Goal: Transaction & Acquisition: Purchase product/service

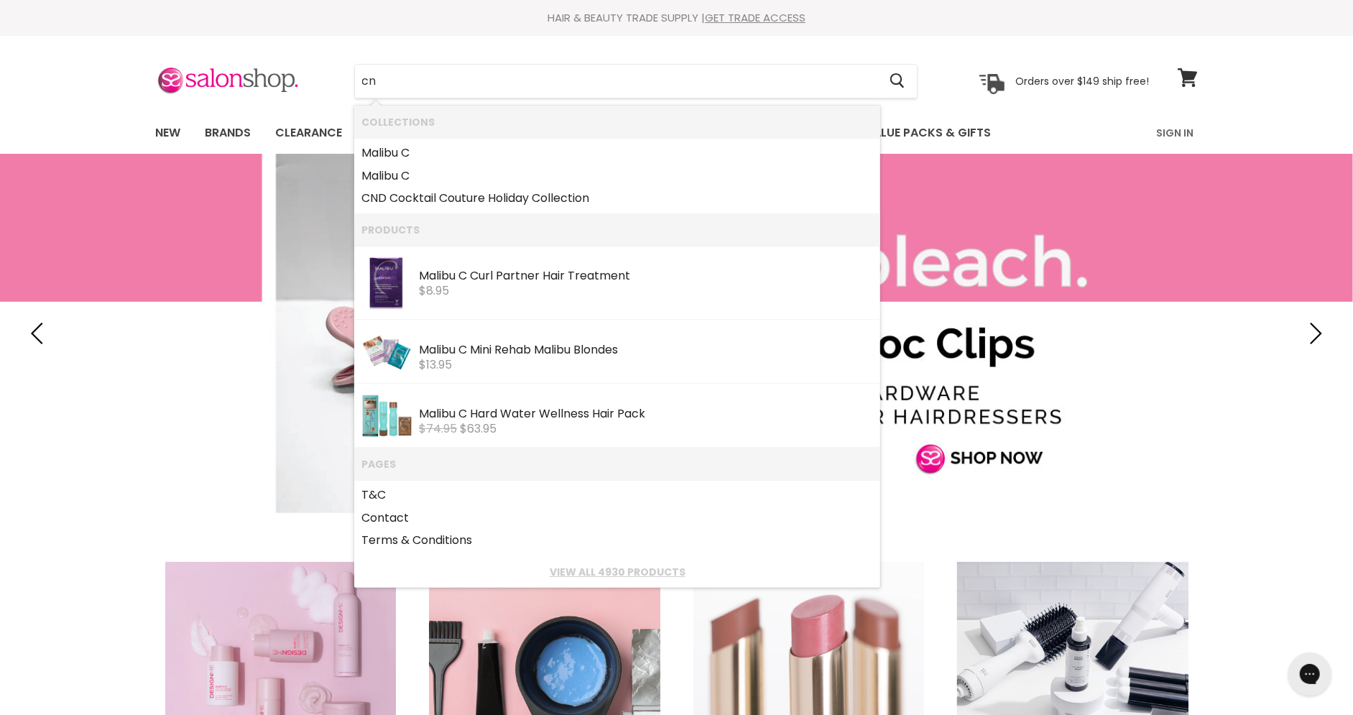
type input "cnd"
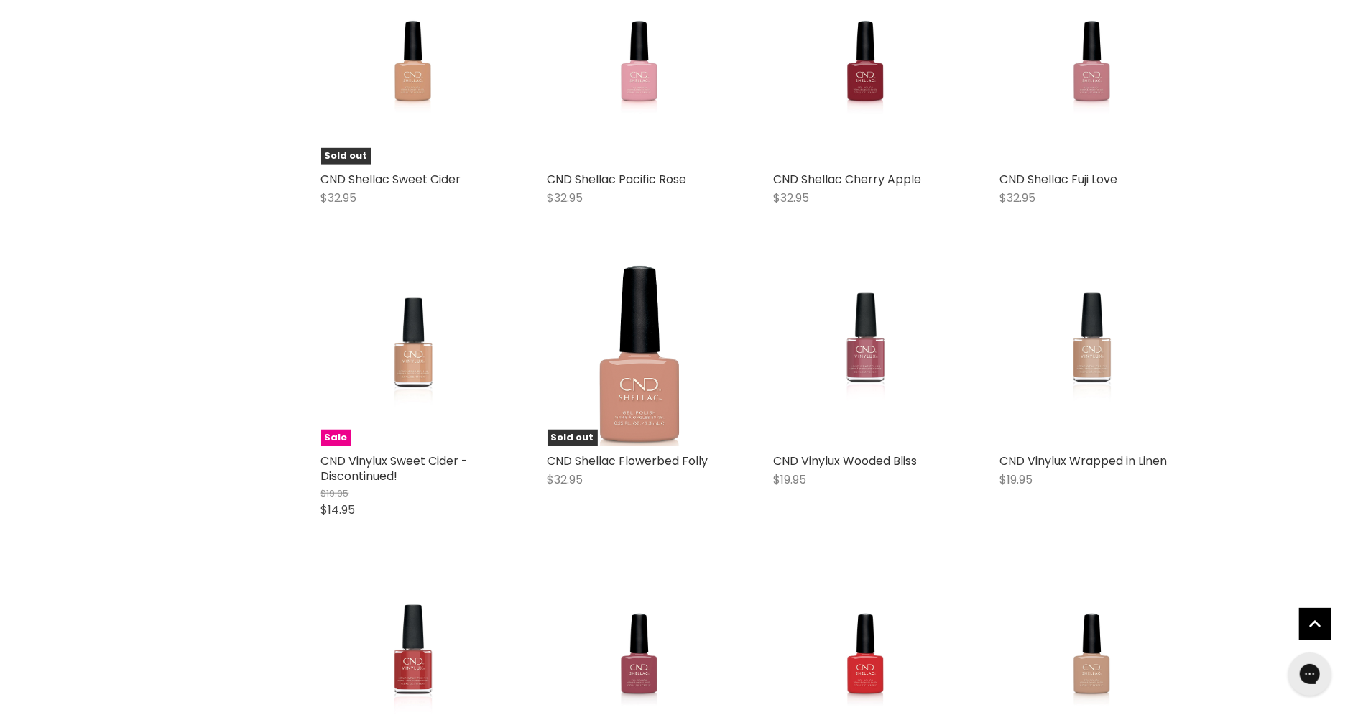
scroll to position [657, 0]
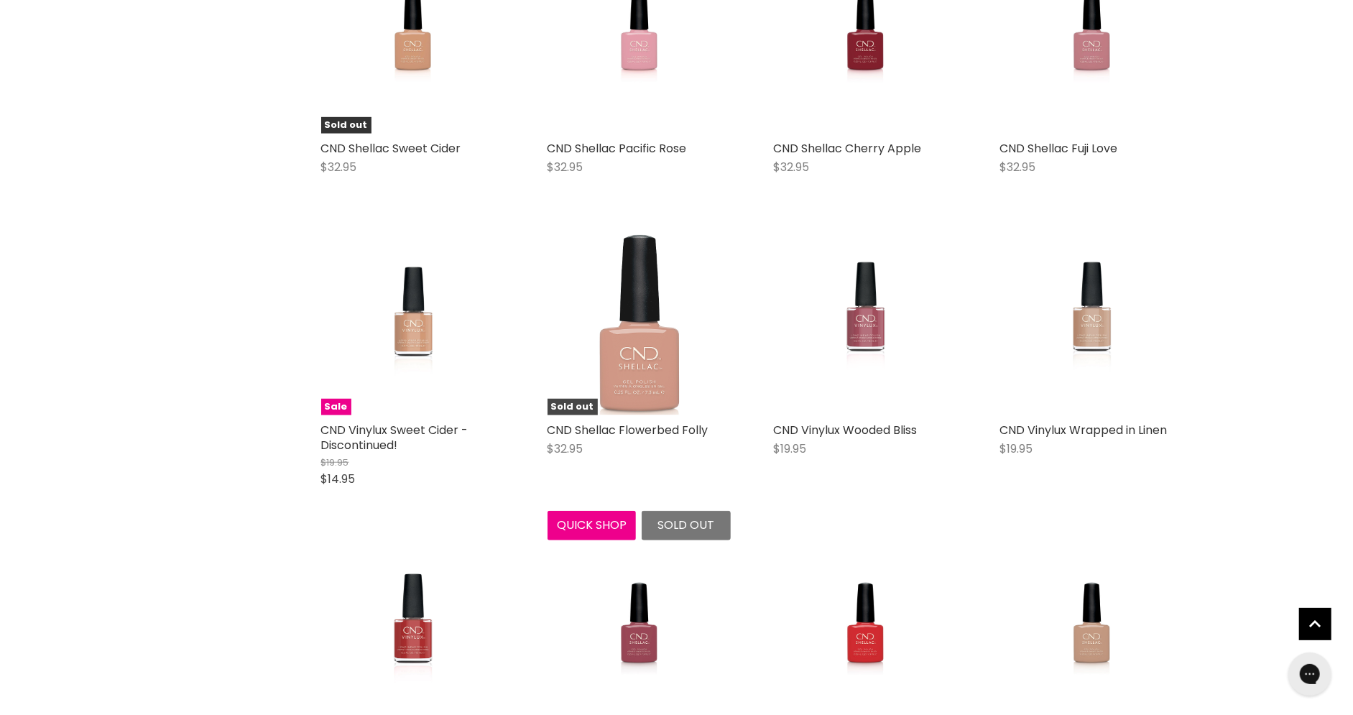
click at [609, 338] on img "Main content" at bounding box center [638, 323] width 183 height 183
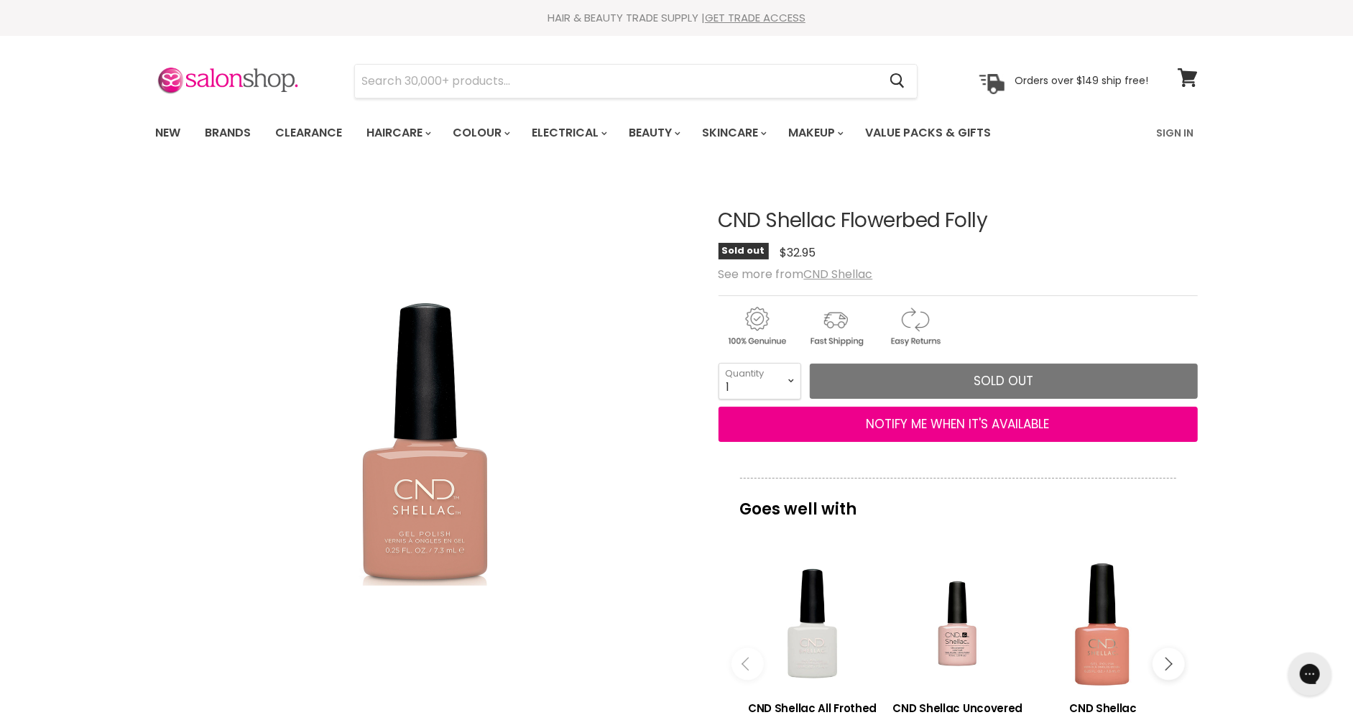
click at [802, 230] on h1 "CND Shellac Flowerbed Folly" at bounding box center [957, 221] width 479 height 22
click at [802, 226] on h1 "CND Shellac Flowerbed Folly" at bounding box center [957, 221] width 479 height 22
copy div "CND Shellac Flowerbed Folly No reviews"
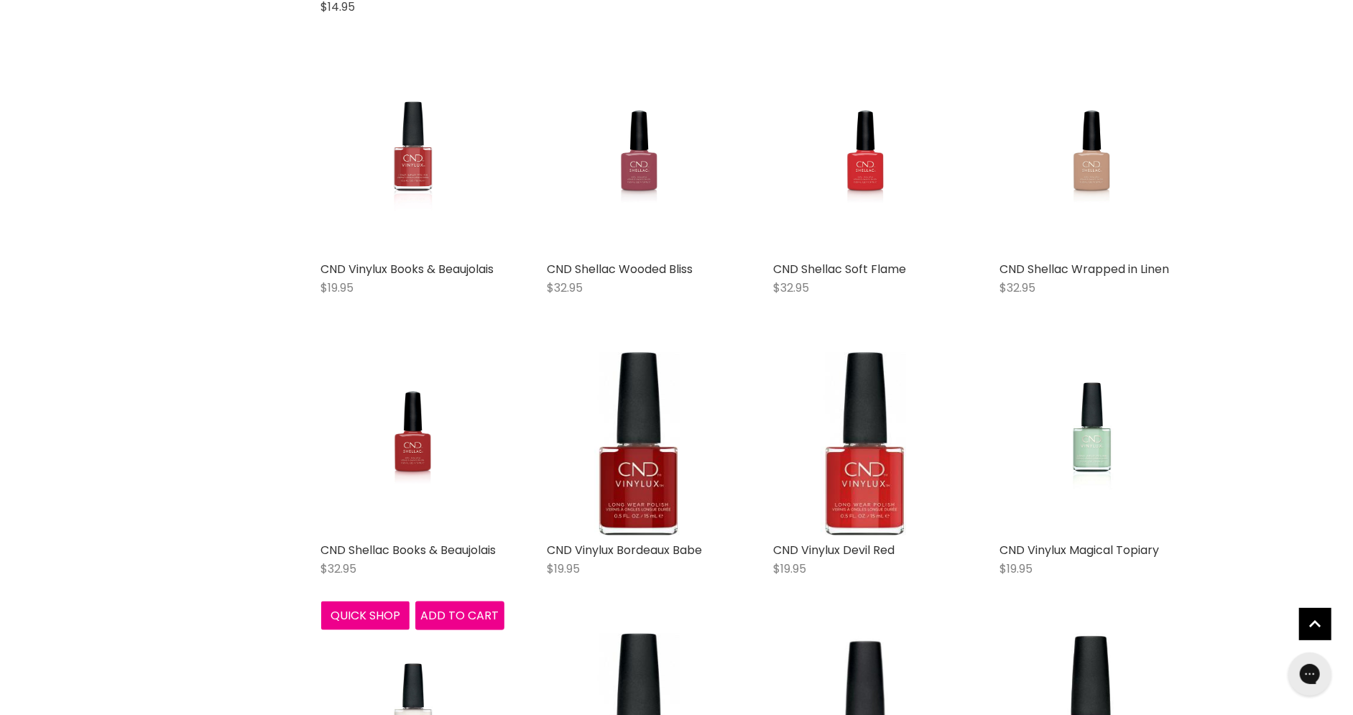
scroll to position [1131, 0]
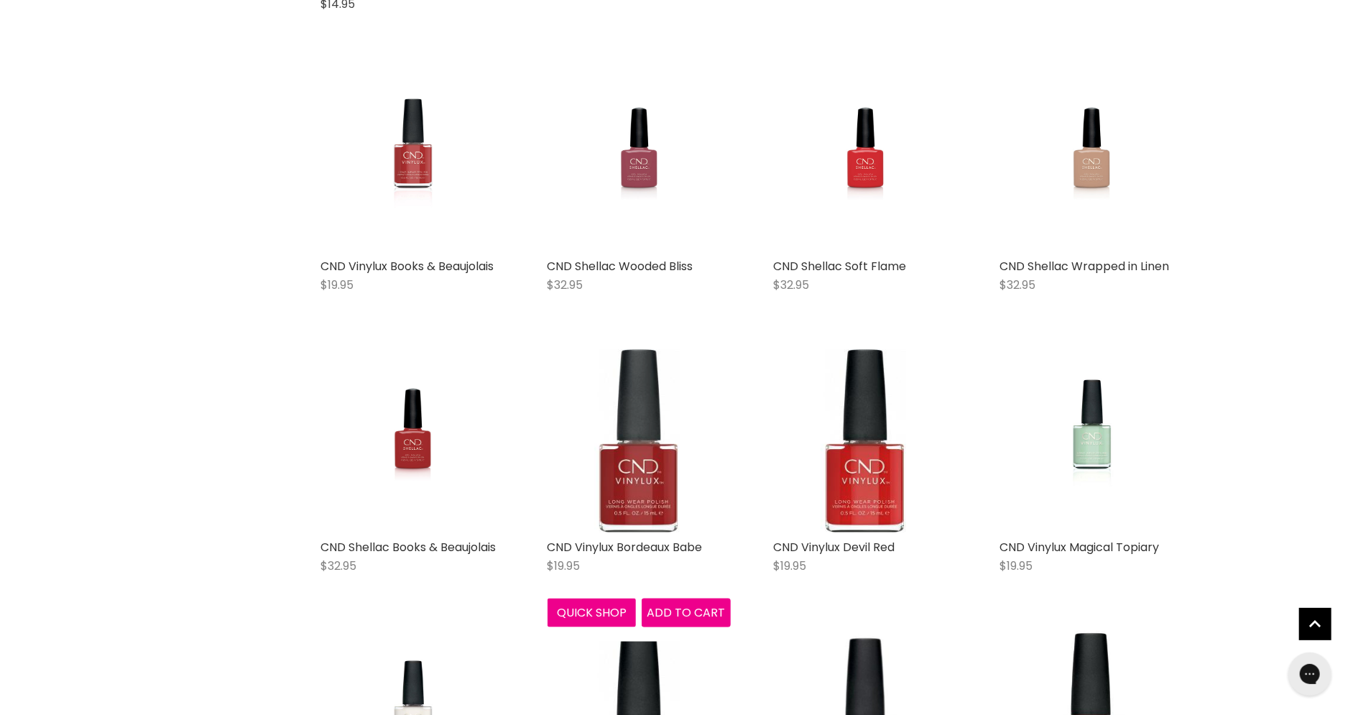
click at [639, 389] on img "Main content" at bounding box center [638, 440] width 183 height 183
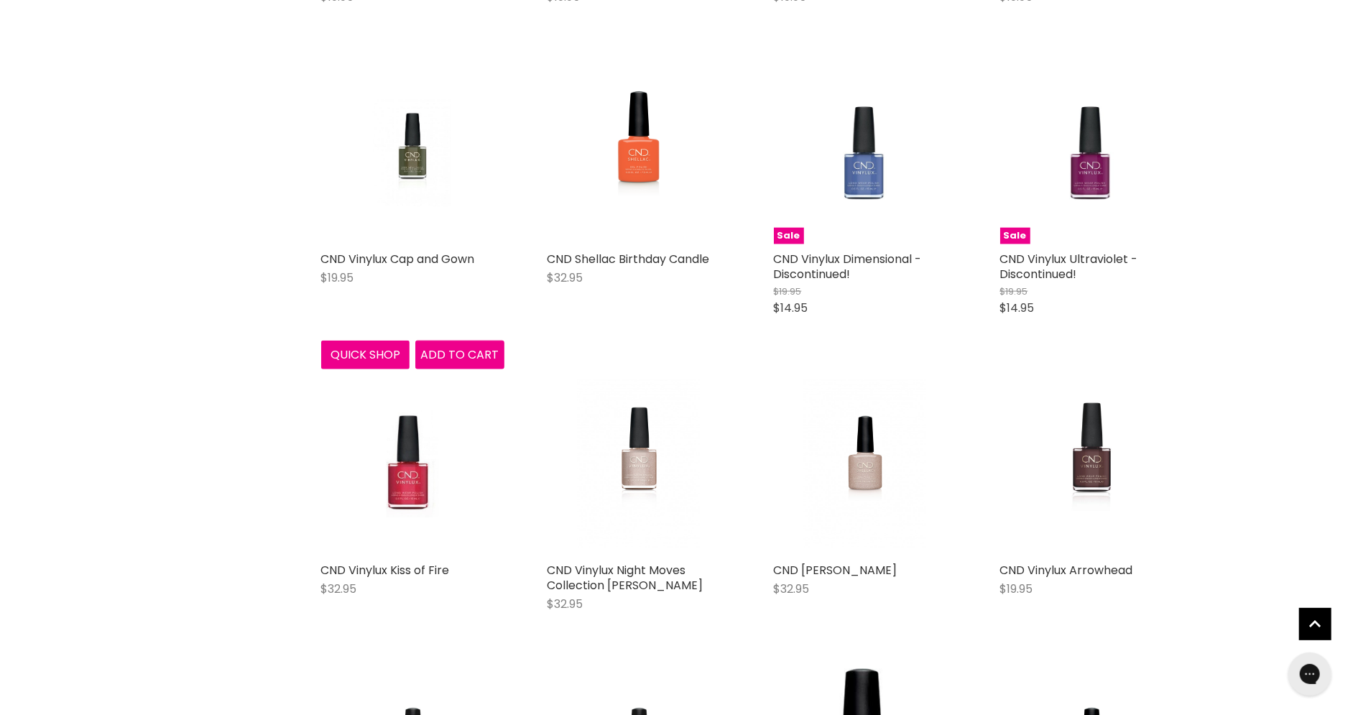
scroll to position [1109, 0]
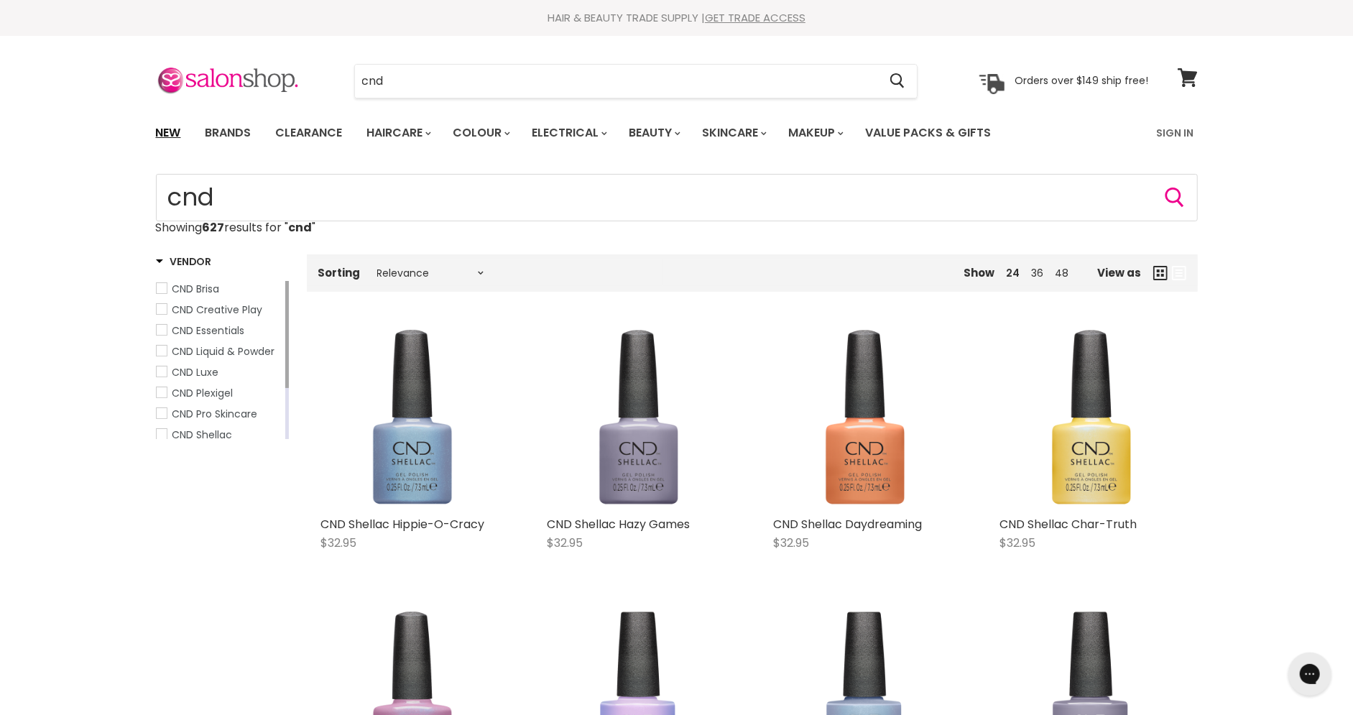
click at [170, 136] on link "New" at bounding box center [168, 133] width 47 height 30
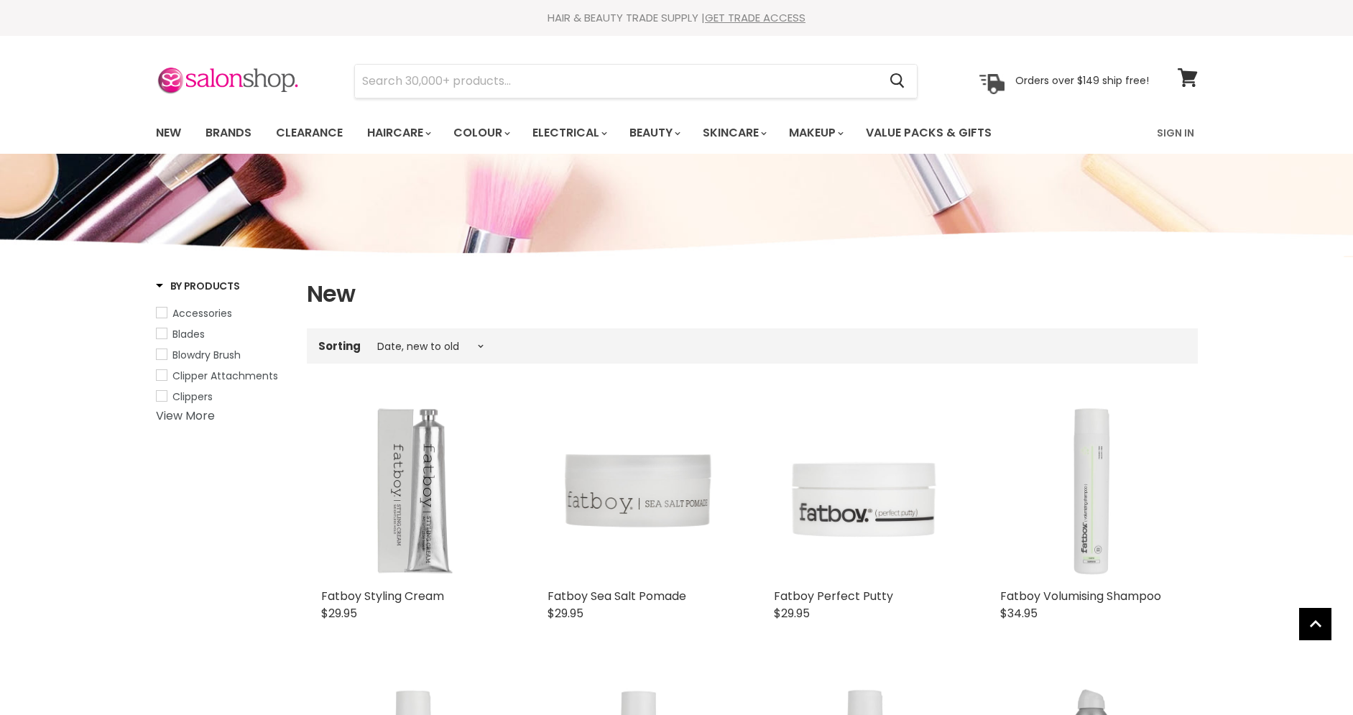
select select "created-descending"
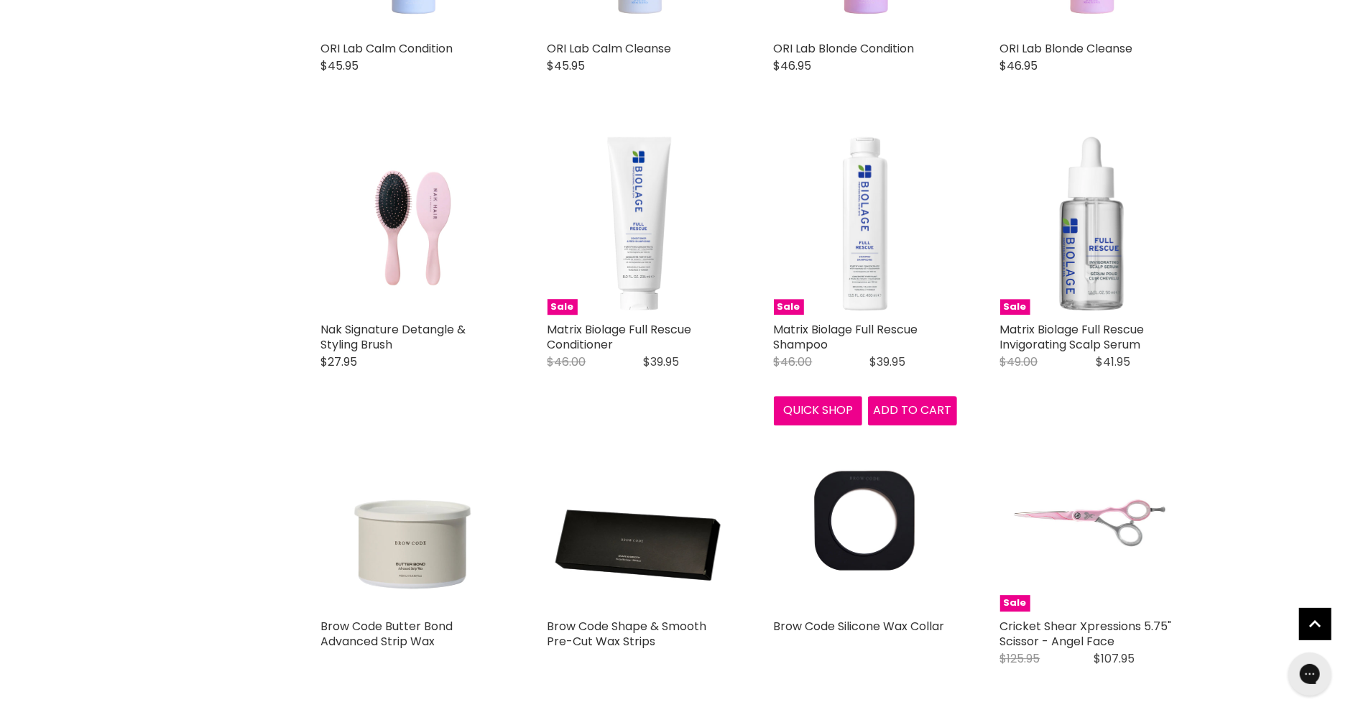
scroll to position [2716, 0]
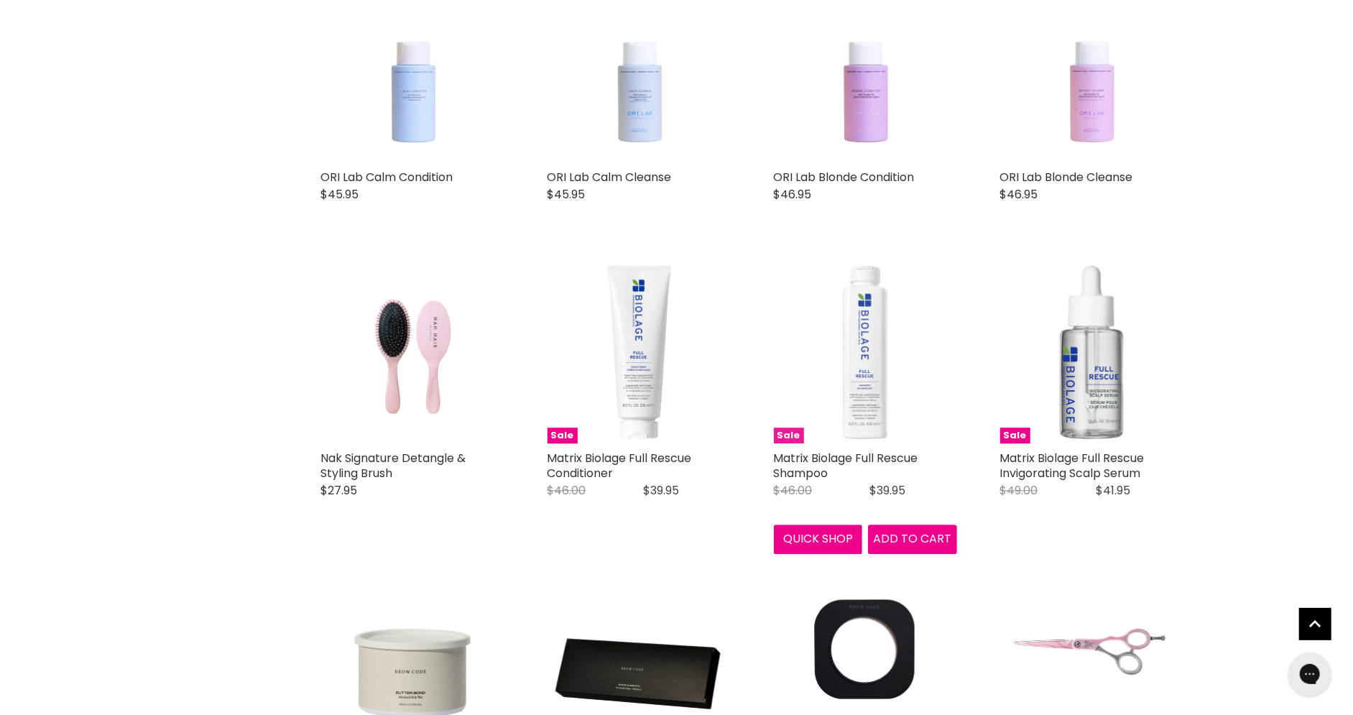
click at [843, 328] on img "Main content" at bounding box center [865, 351] width 183 height 183
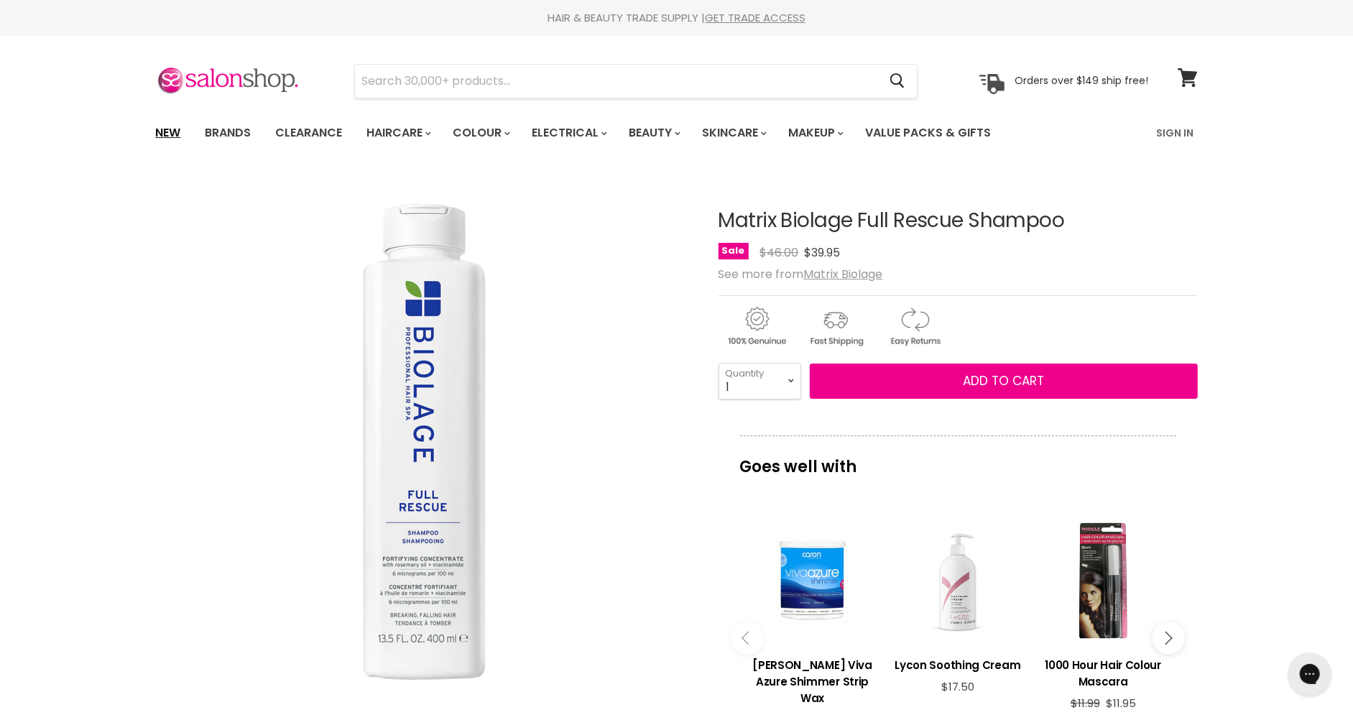
click at [173, 138] on link "New" at bounding box center [168, 133] width 47 height 30
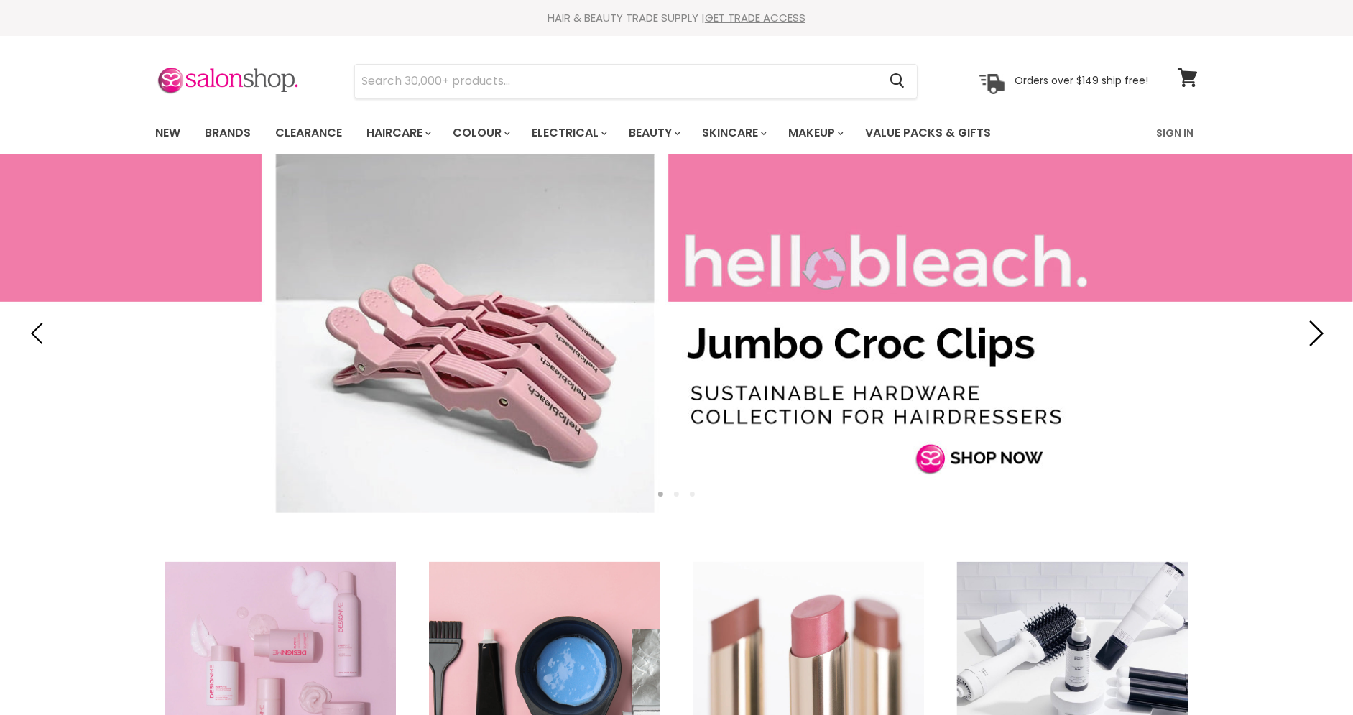
click at [1318, 325] on icon "Next" at bounding box center [1313, 333] width 26 height 26
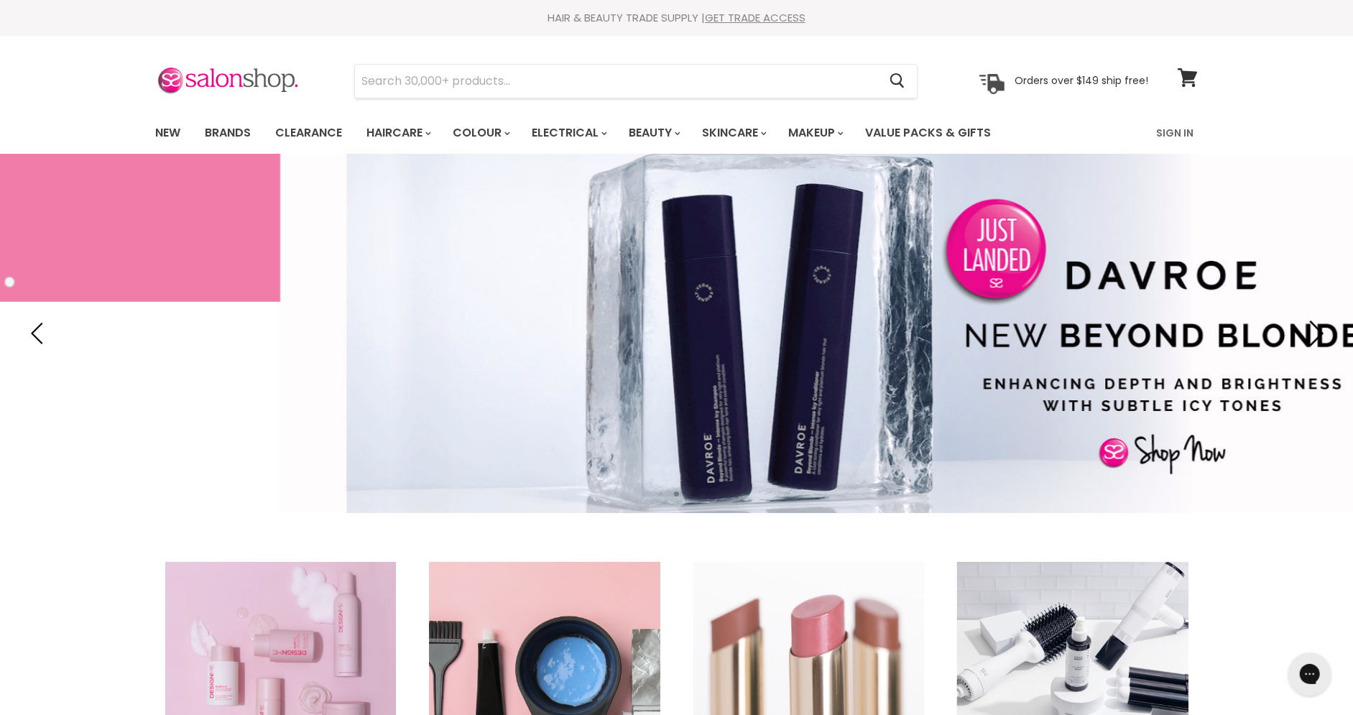
click at [1318, 325] on icon "Next" at bounding box center [1313, 333] width 26 height 26
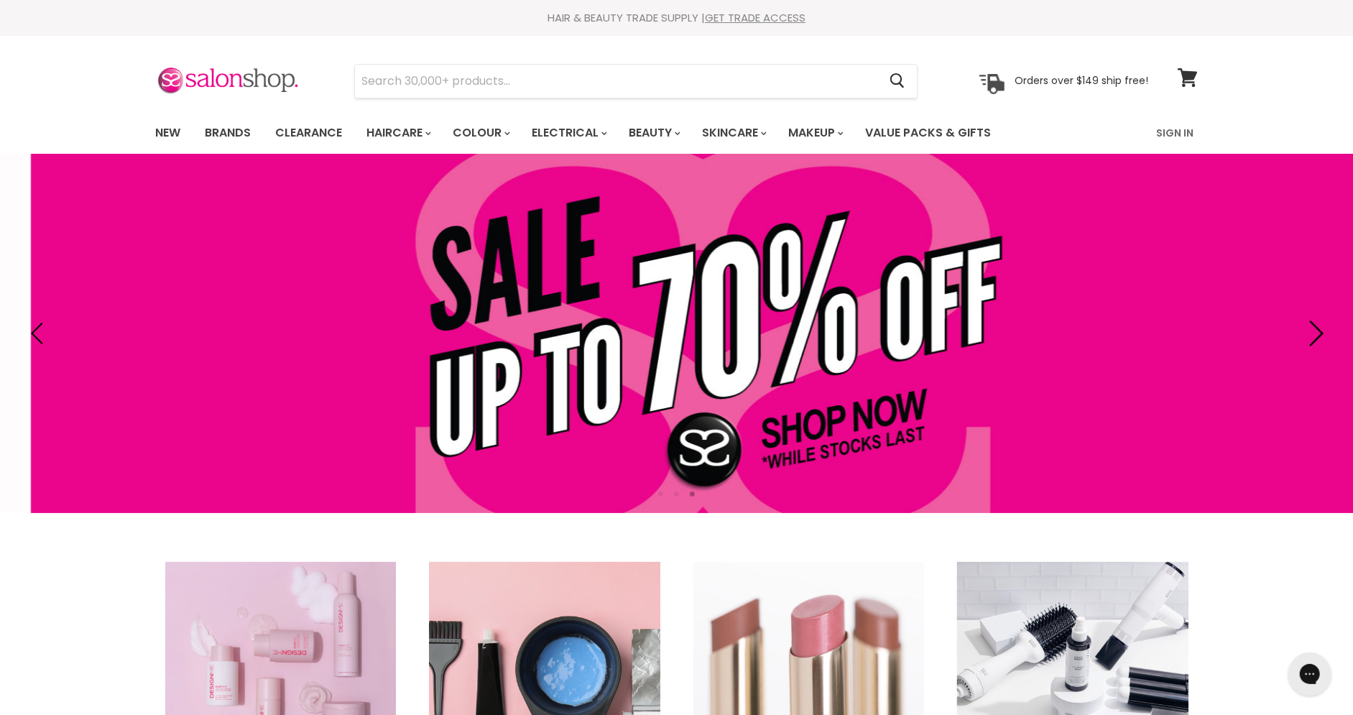
click at [1313, 330] on icon "Next" at bounding box center [1313, 333] width 26 height 26
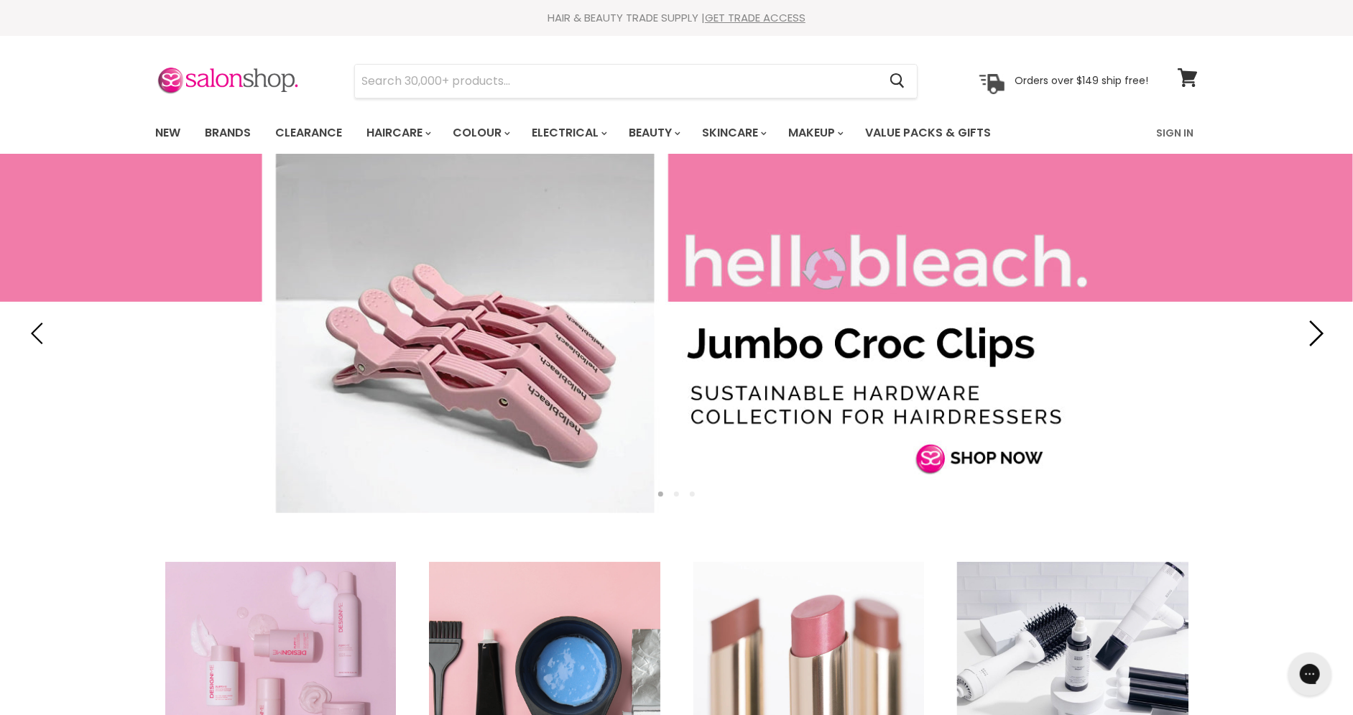
click at [1319, 325] on icon "Next" at bounding box center [1313, 333] width 26 height 26
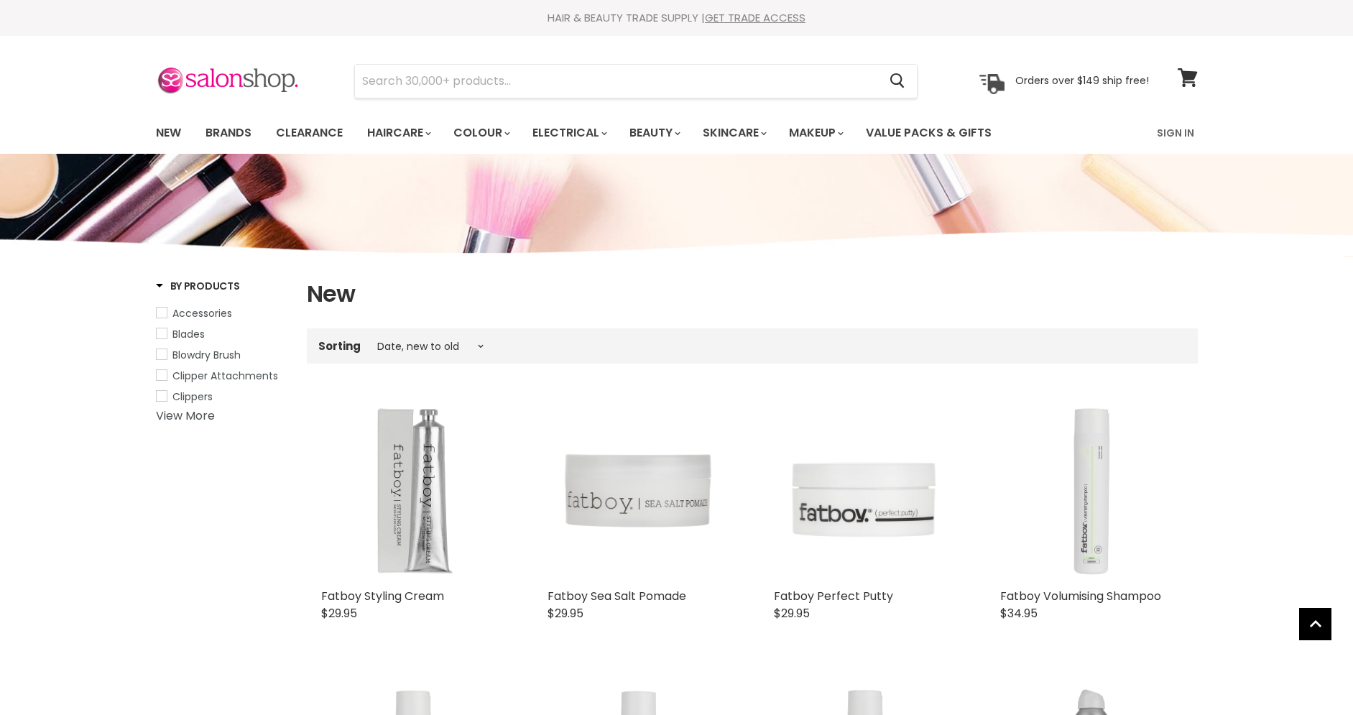
select select "created-descending"
